Goal: Information Seeking & Learning: Learn about a topic

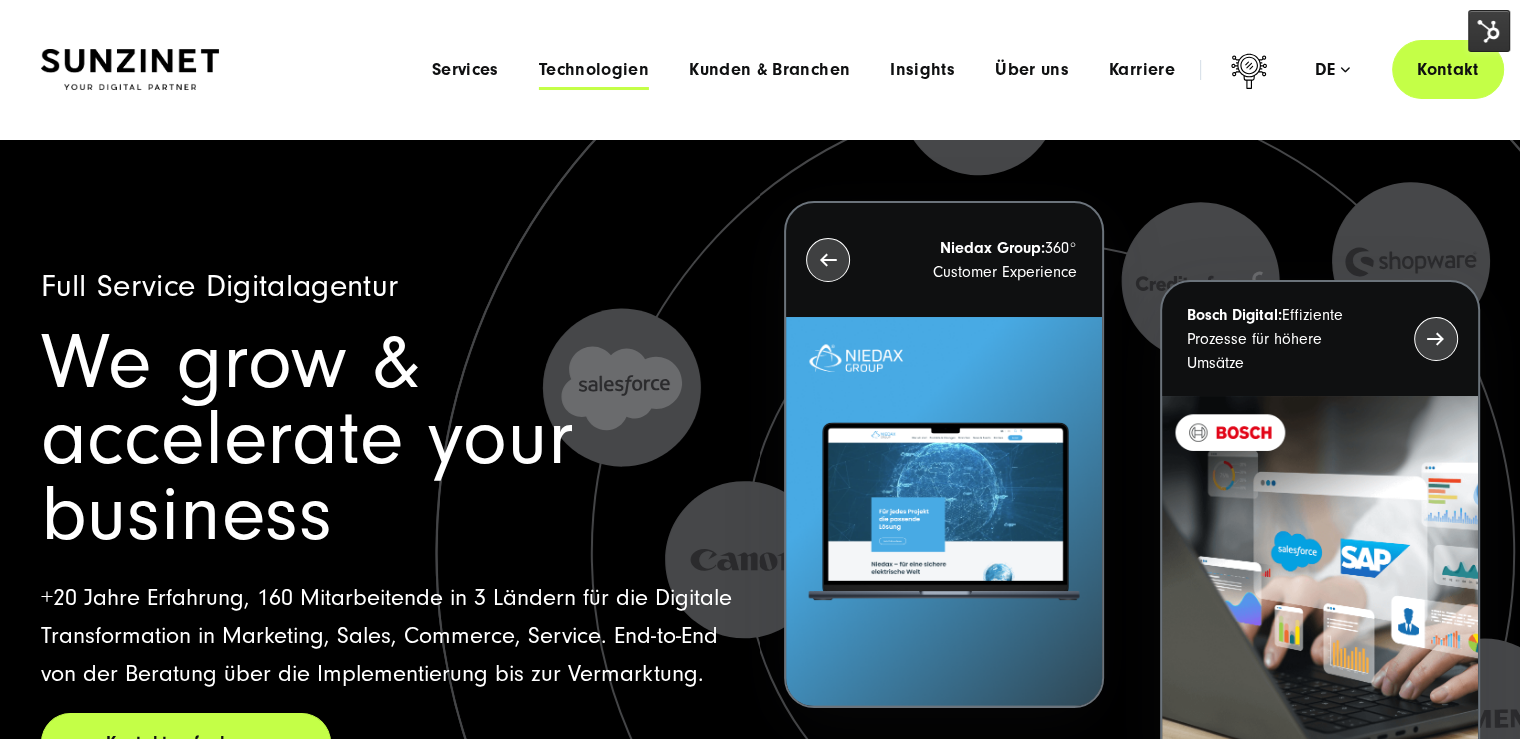
click at [575, 76] on span "Technologien" at bounding box center [594, 70] width 110 height 20
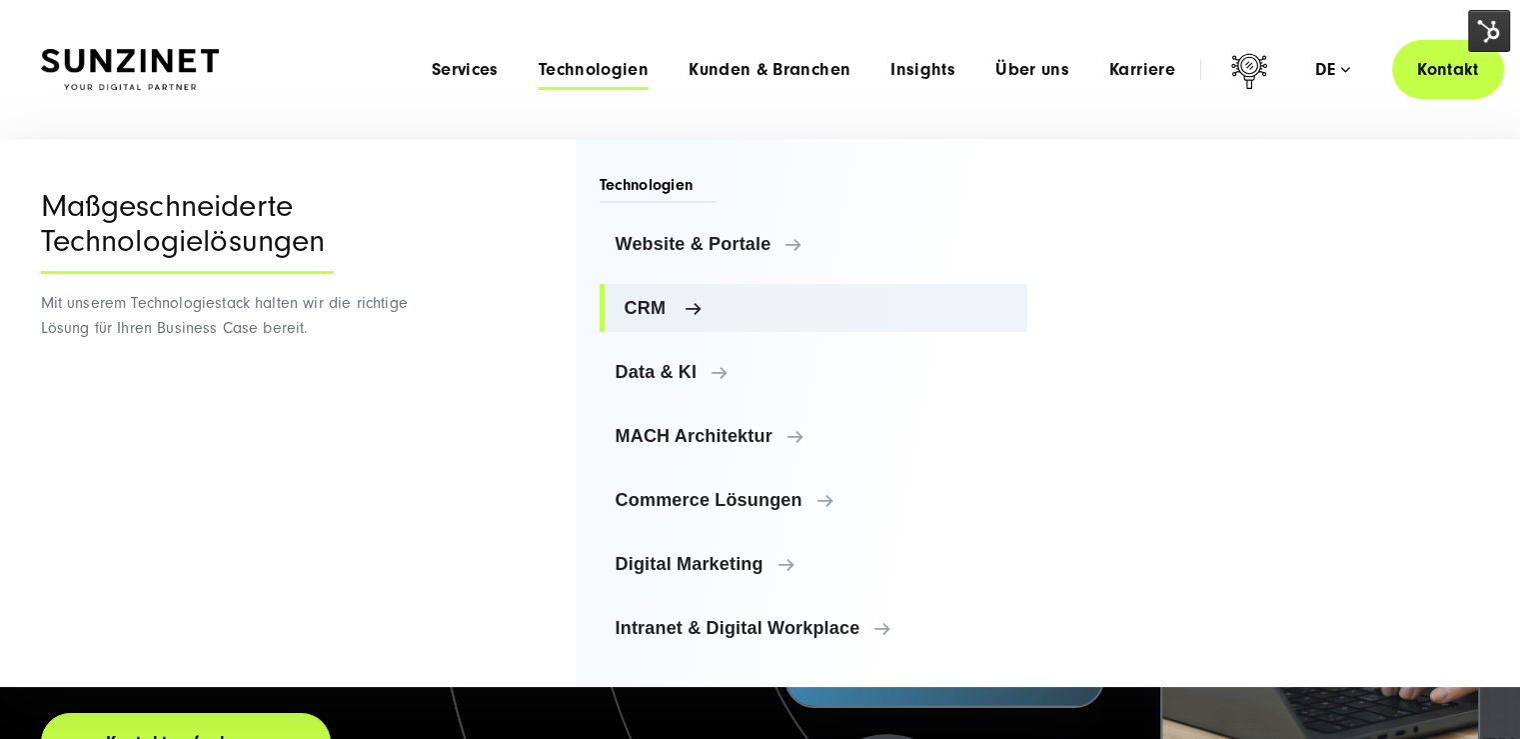
click at [668, 307] on span "CRM" at bounding box center [819, 308] width 388 height 20
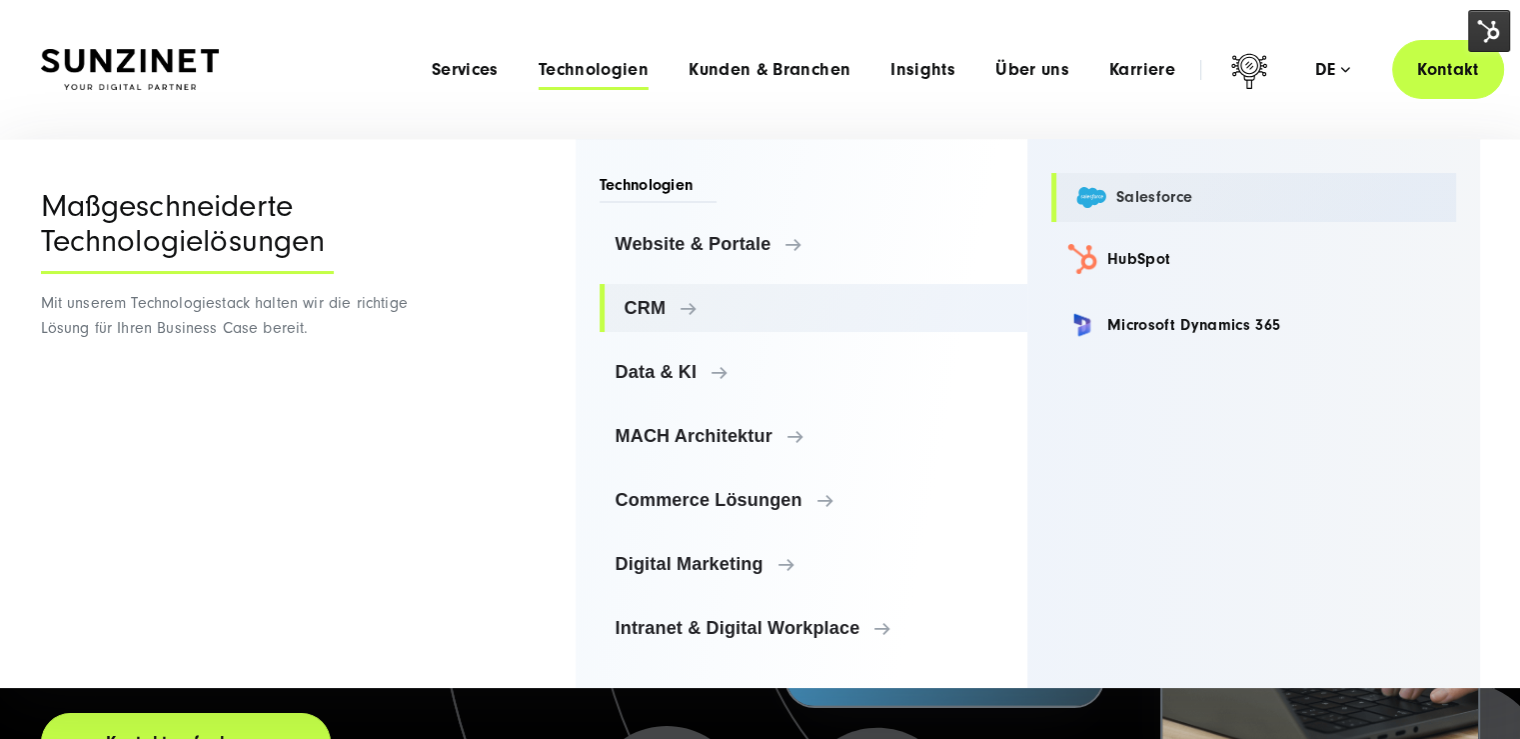
click at [1188, 201] on link "Salesforce" at bounding box center [1253, 197] width 405 height 49
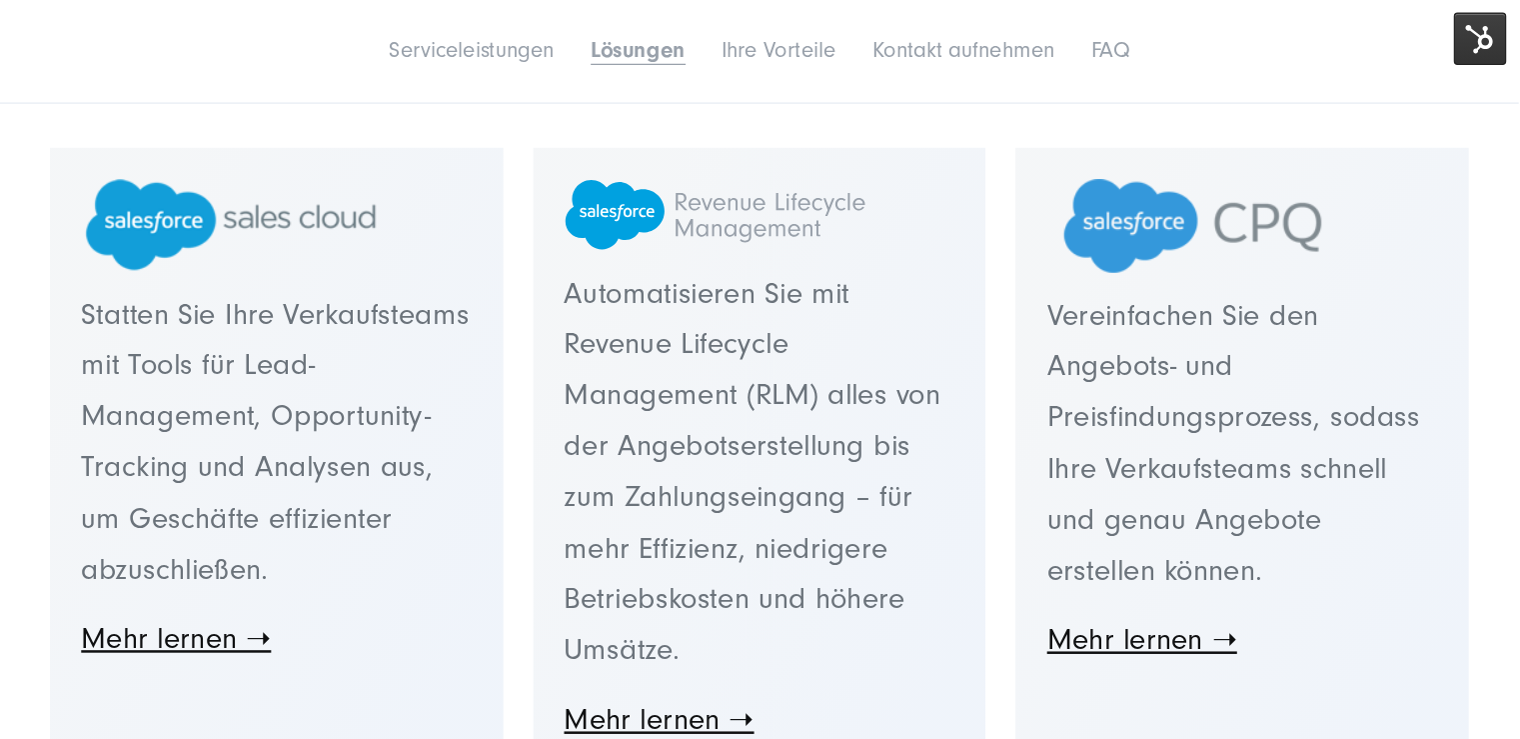
scroll to position [2899, 0]
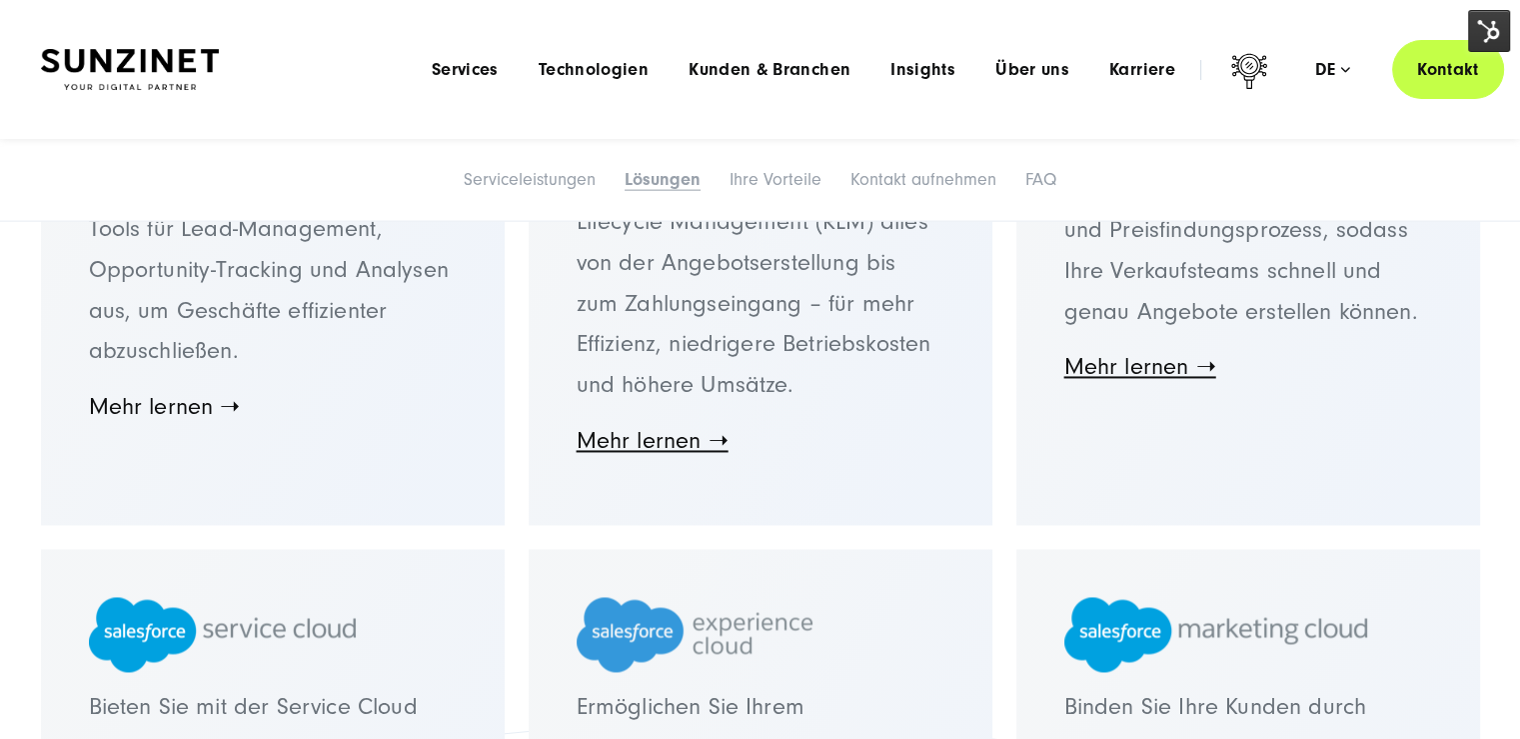
click at [201, 413] on link "Mehr lernen ➝" at bounding box center [165, 406] width 152 height 27
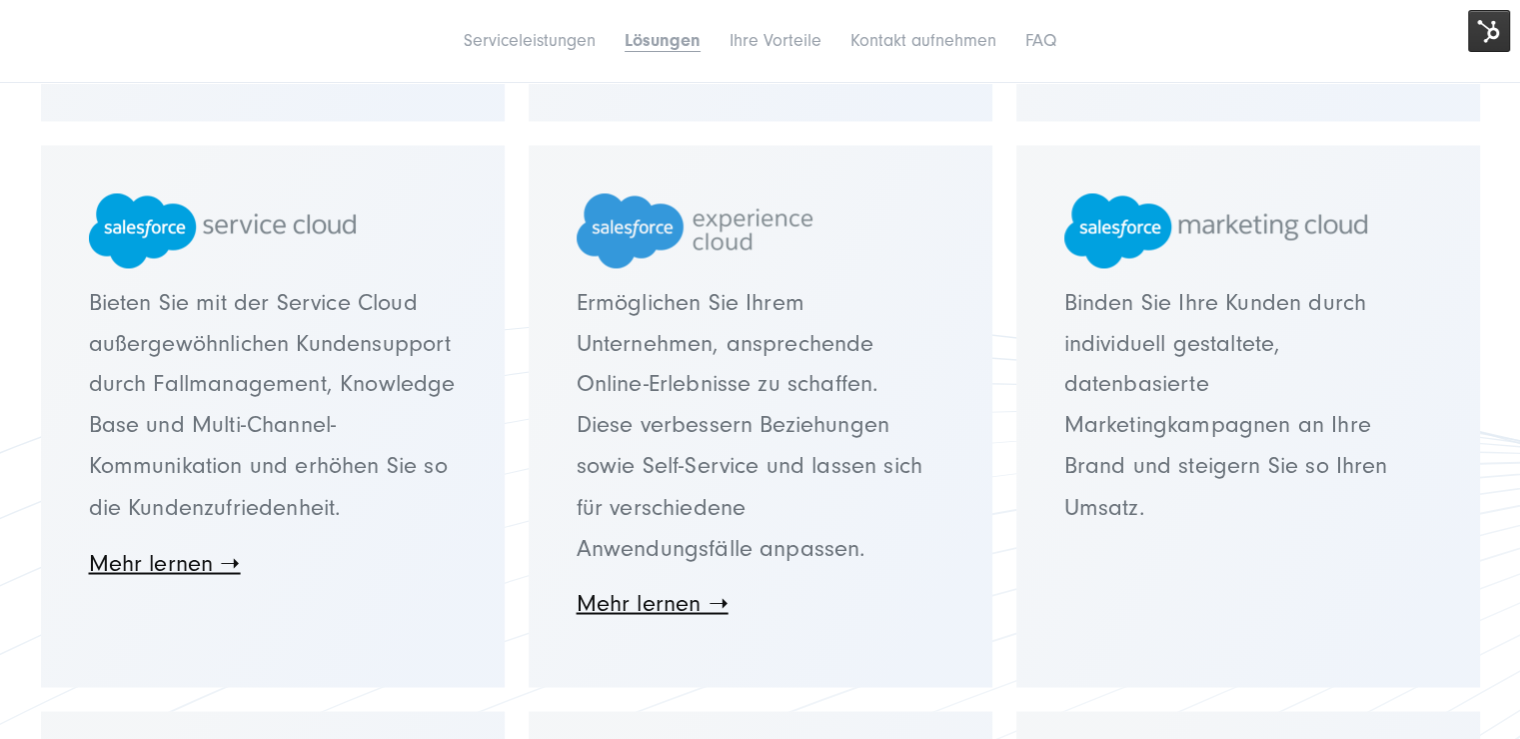
scroll to position [3398, 0]
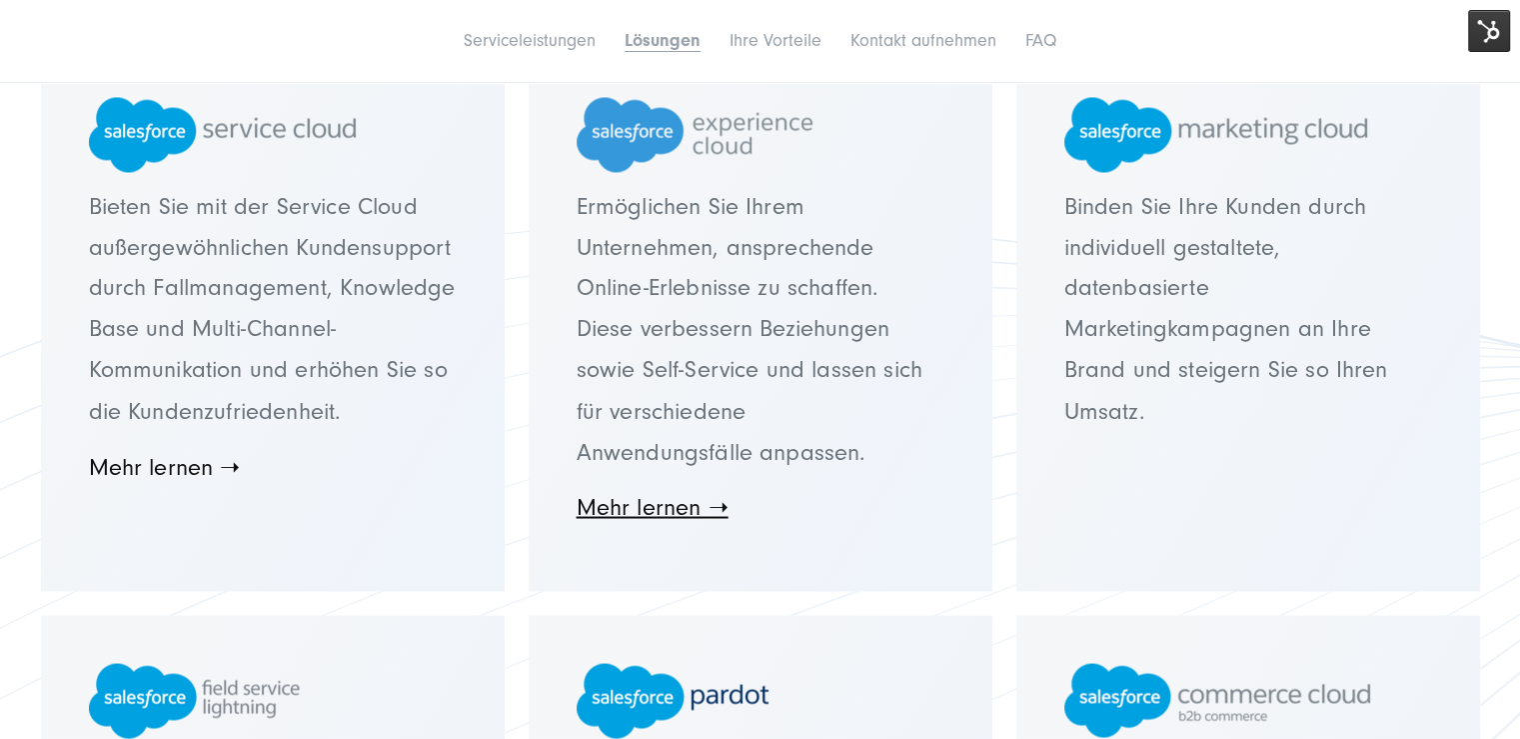
click at [201, 464] on link "Mehr lernen ➝" at bounding box center [165, 466] width 152 height 27
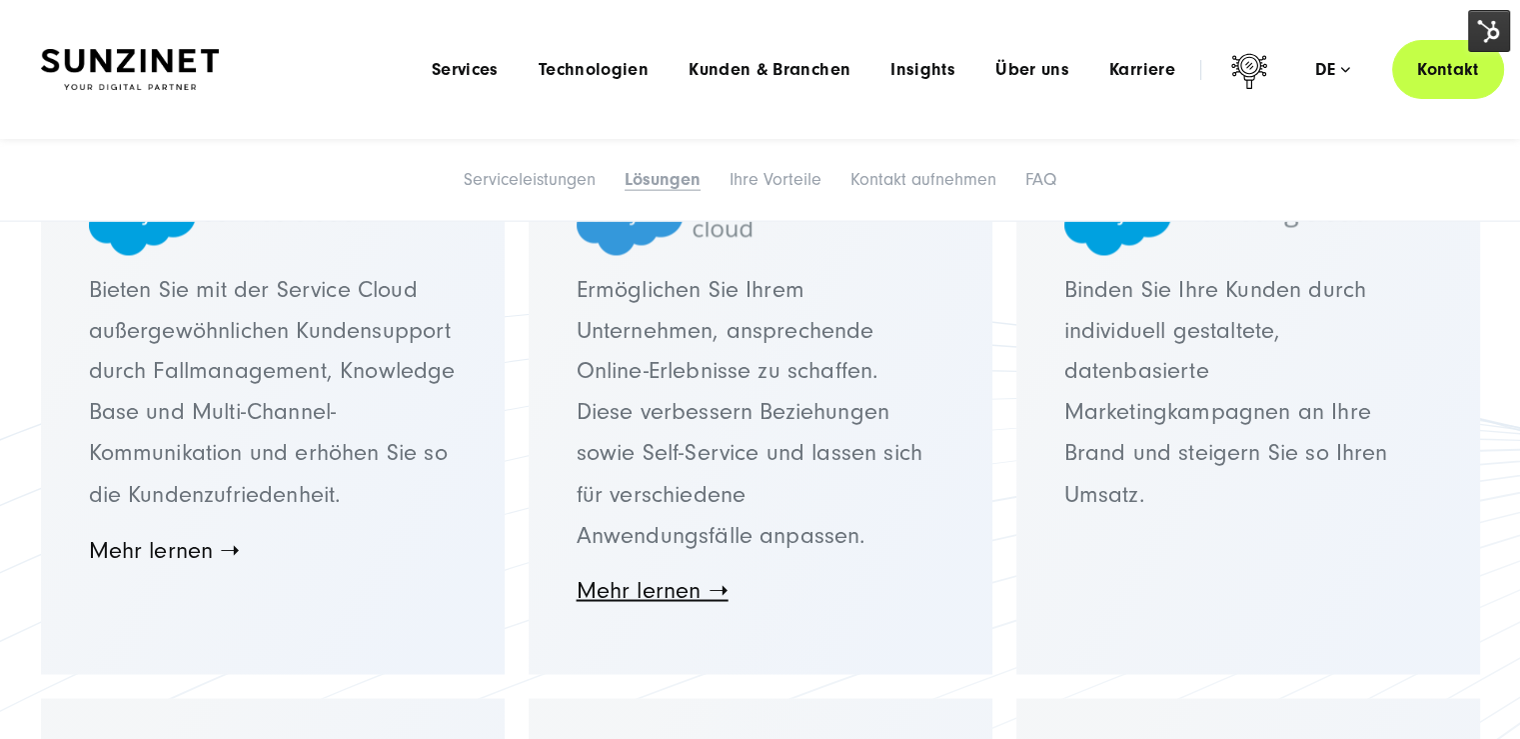
scroll to position [3099, 0]
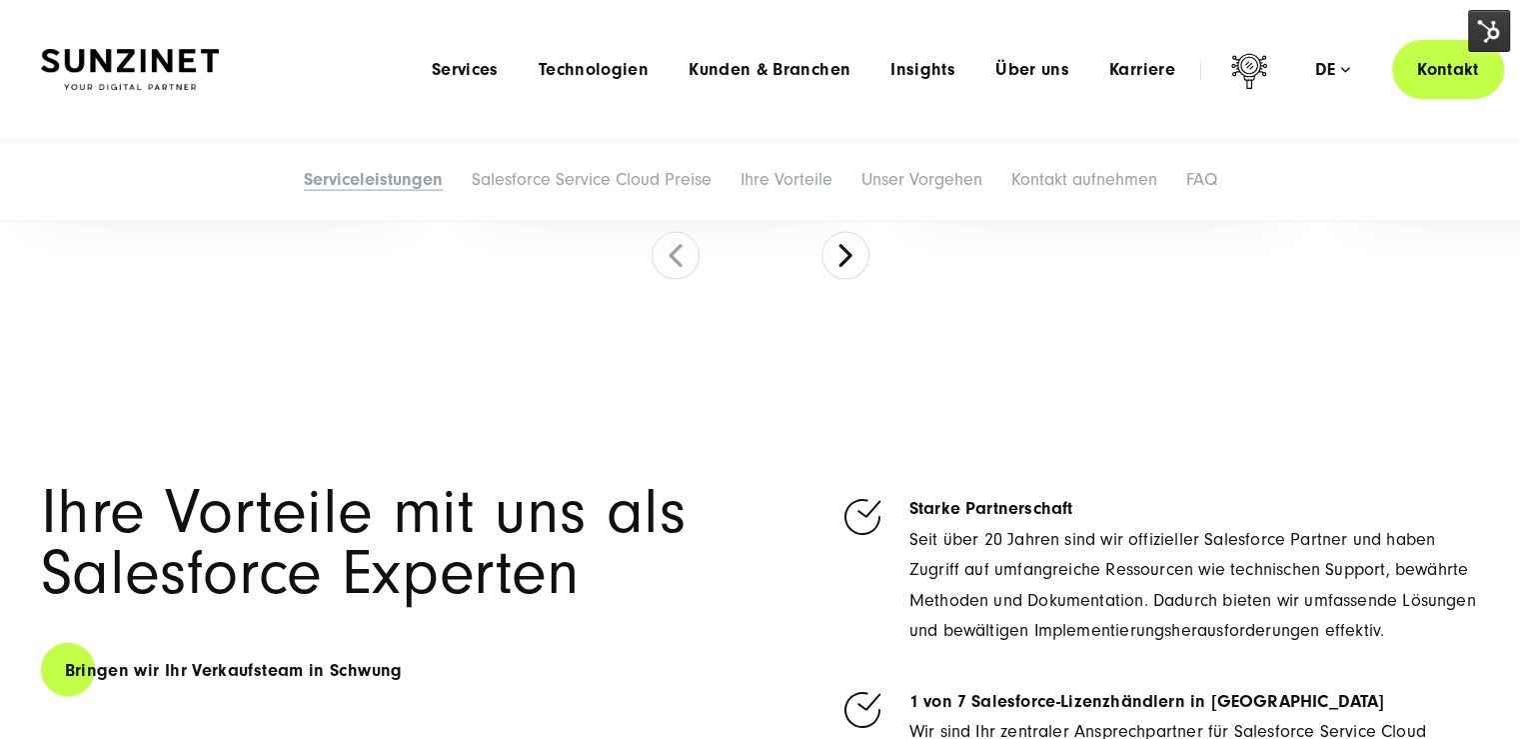
scroll to position [3798, 0]
